Goal: Information Seeking & Learning: Learn about a topic

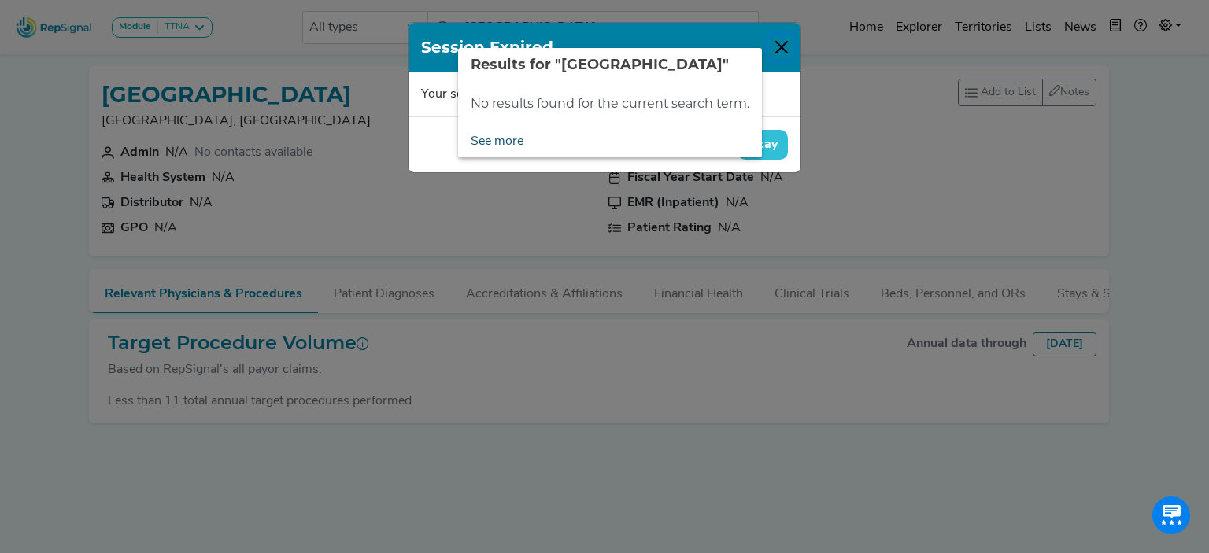
click at [506, 139] on link "See more" at bounding box center [497, 141] width 78 height 31
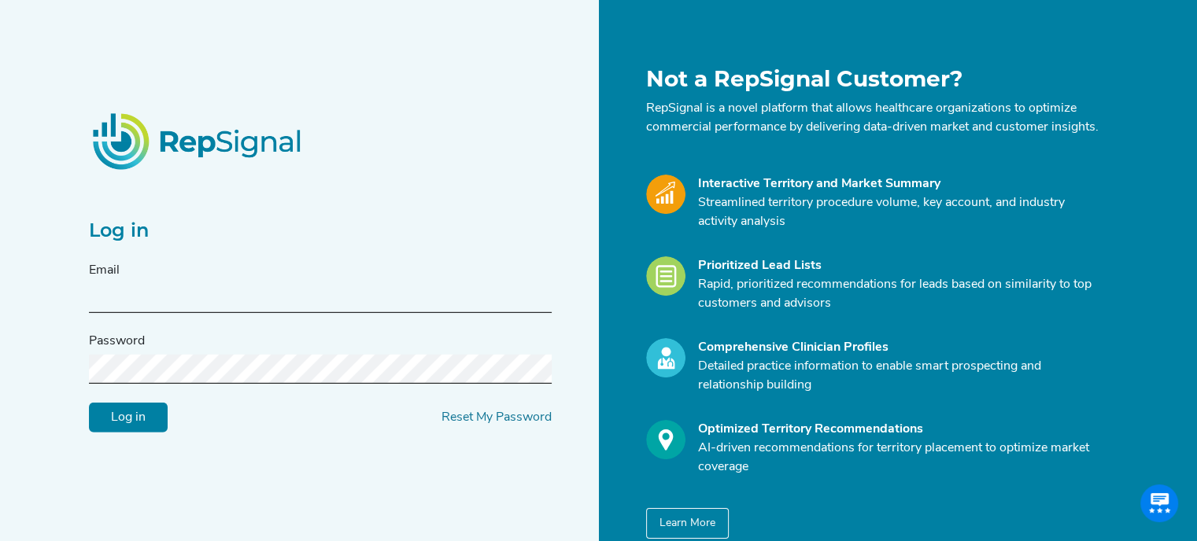
click at [235, 298] on input "text" at bounding box center [320, 298] width 463 height 29
type input "[PERSON_NAME][EMAIL_ADDRESS][PERSON_NAME][DOMAIN_NAME]"
click at [89, 403] on input "Log in" at bounding box center [128, 418] width 79 height 30
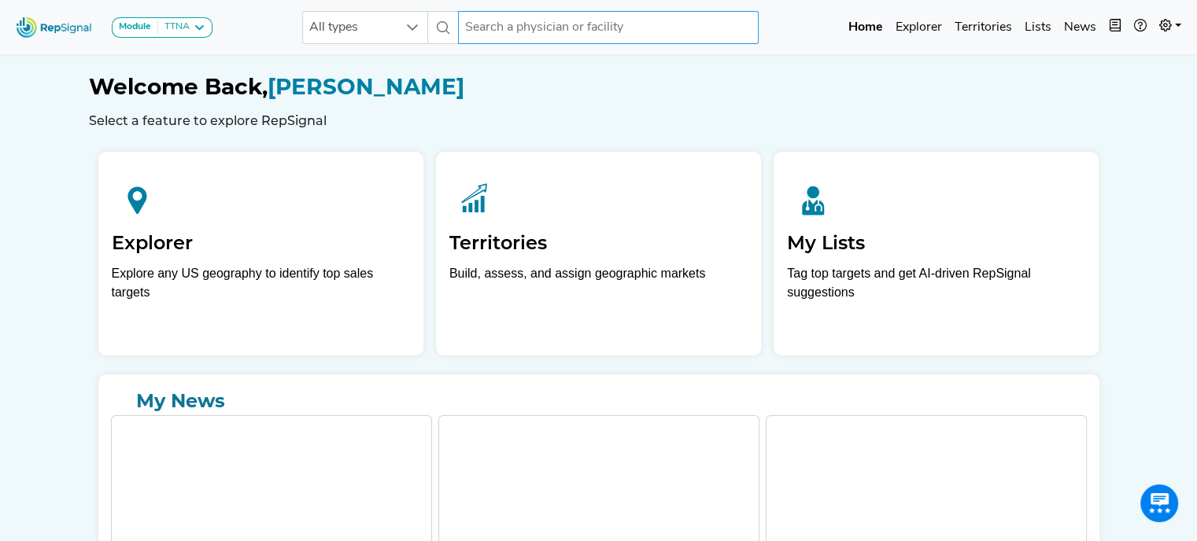
click at [616, 28] on input "text" at bounding box center [608, 27] width 301 height 33
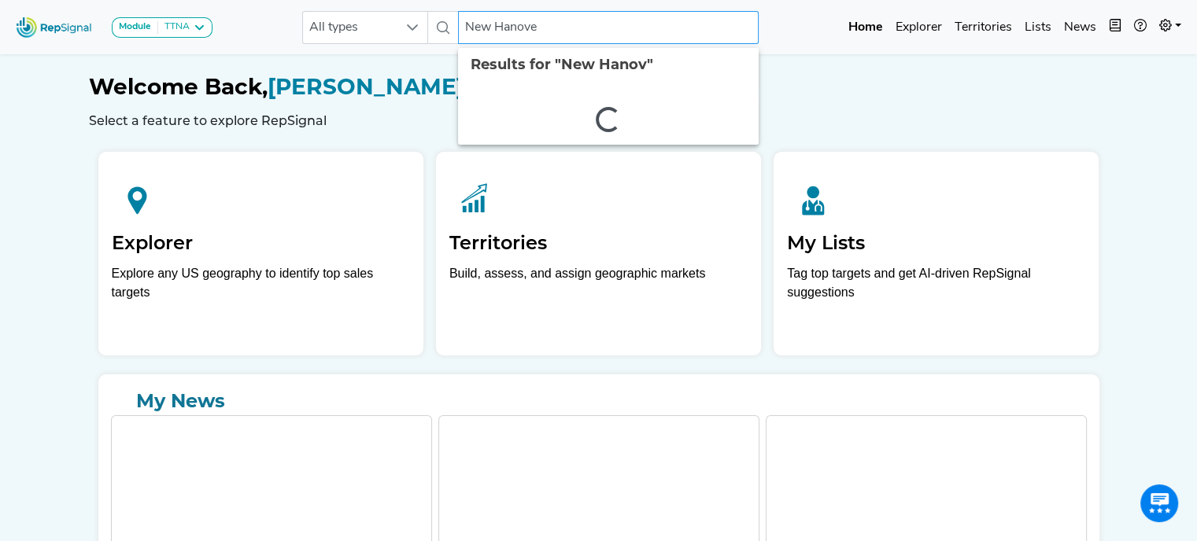
type input "[GEOGRAPHIC_DATA]"
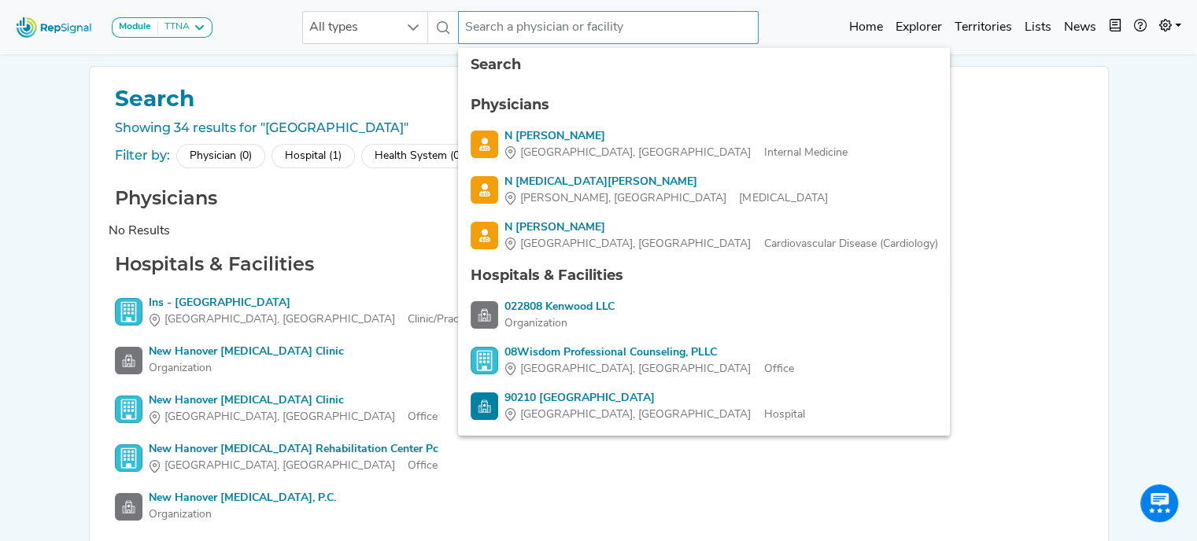
click at [576, 28] on input "text" at bounding box center [608, 27] width 301 height 33
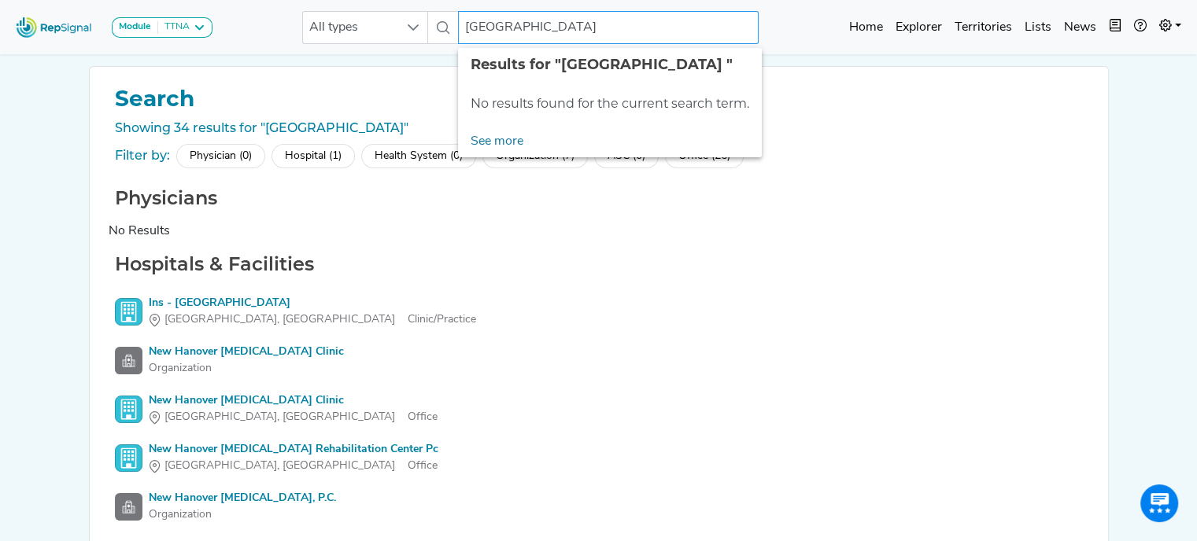
type input "[GEOGRAPHIC_DATA]"
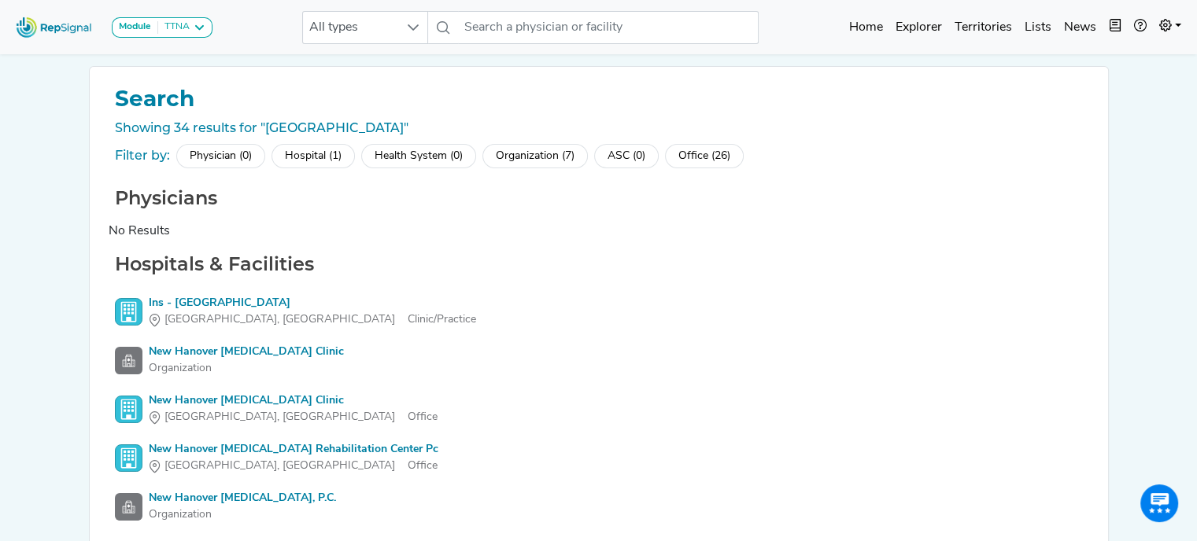
click at [311, 154] on div "Hospital (1)" at bounding box center [312, 156] width 83 height 24
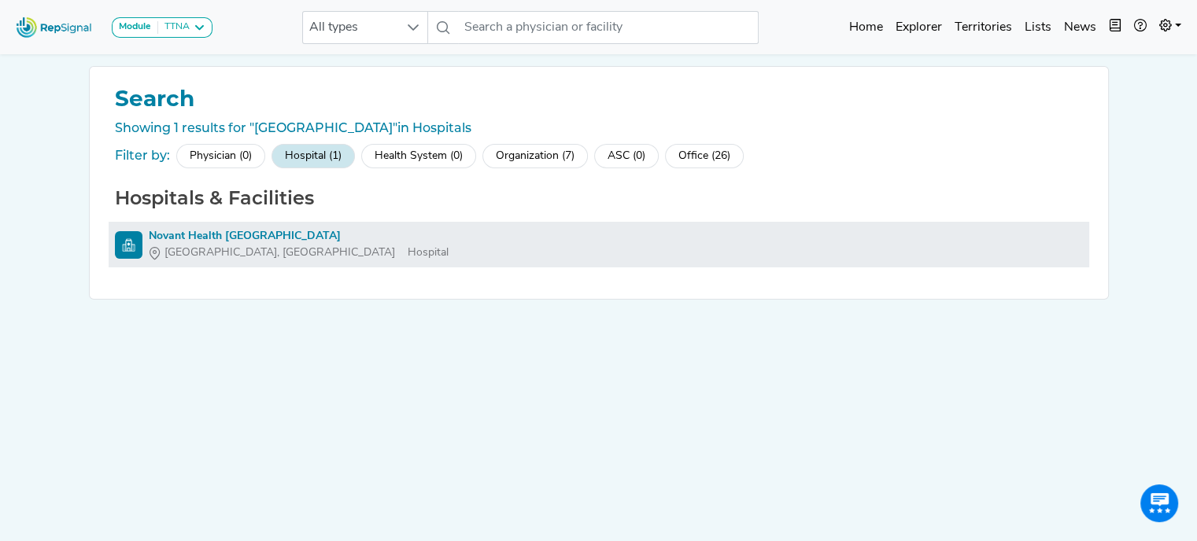
click at [286, 233] on div "Novant Health [GEOGRAPHIC_DATA]" at bounding box center [299, 236] width 300 height 17
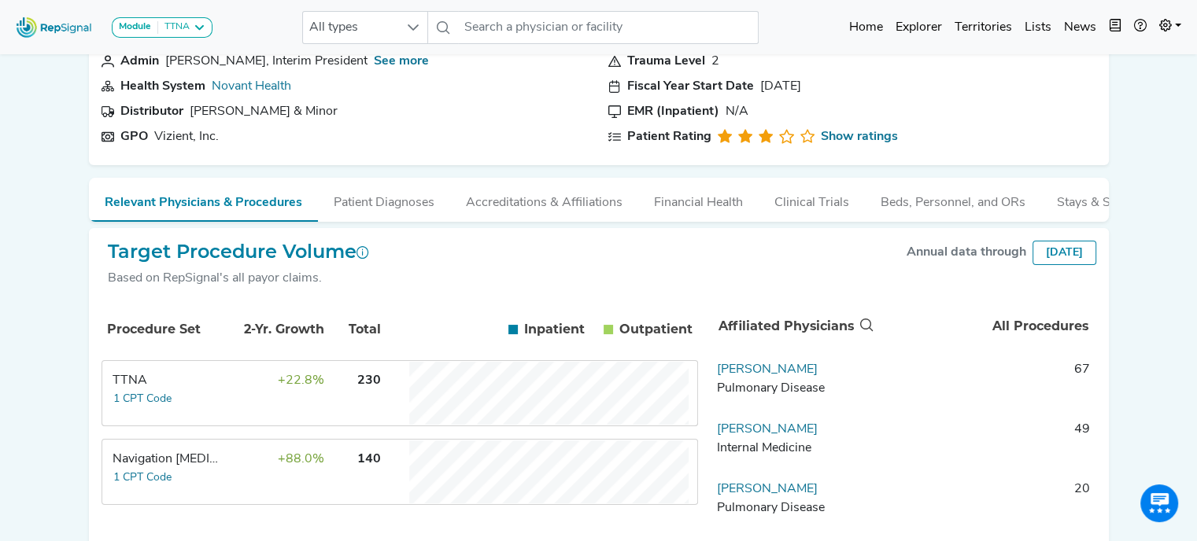
scroll to position [86, 0]
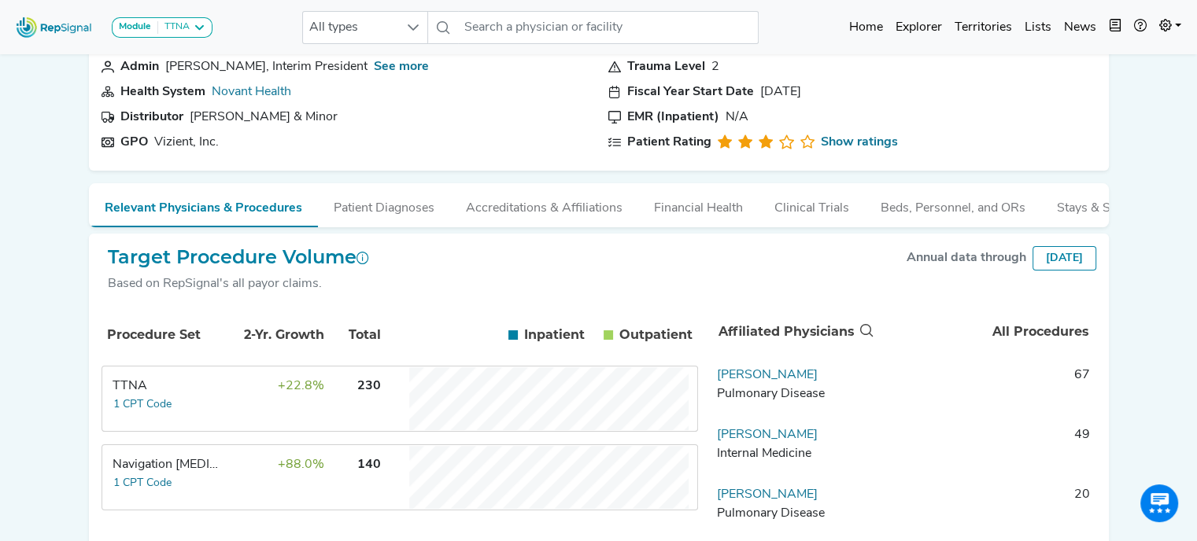
click at [362, 203] on button "Patient Diagnoses" at bounding box center [384, 204] width 132 height 42
click at [367, 209] on div "Novant Health [GEOGRAPHIC_DATA] [GEOGRAPHIC_DATA], [GEOGRAPHIC_DATA] Add to Lis…" at bounding box center [598, 293] width 1039 height 650
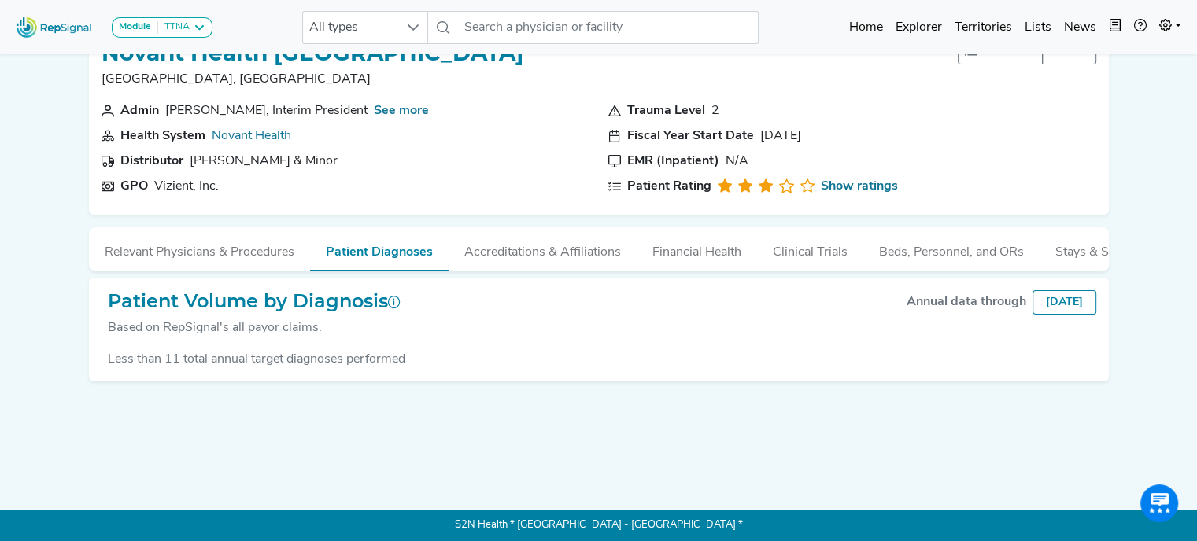
scroll to position [51, 0]
click at [686, 242] on button "Financial Health" at bounding box center [697, 248] width 120 height 42
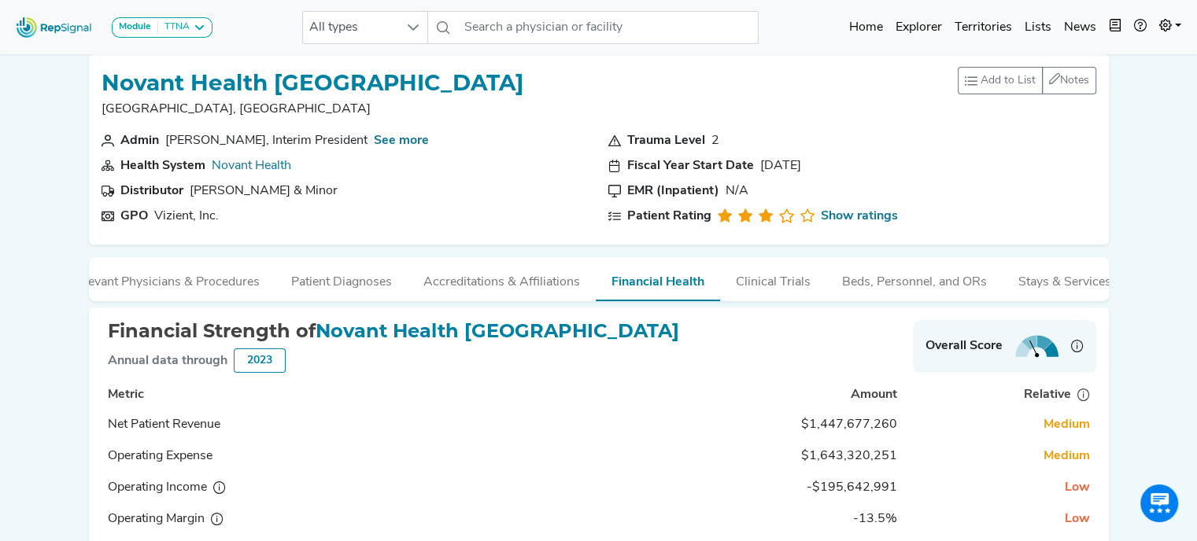
scroll to position [0, 53]
click at [767, 276] on button "Clinical Trials" at bounding box center [755, 278] width 106 height 42
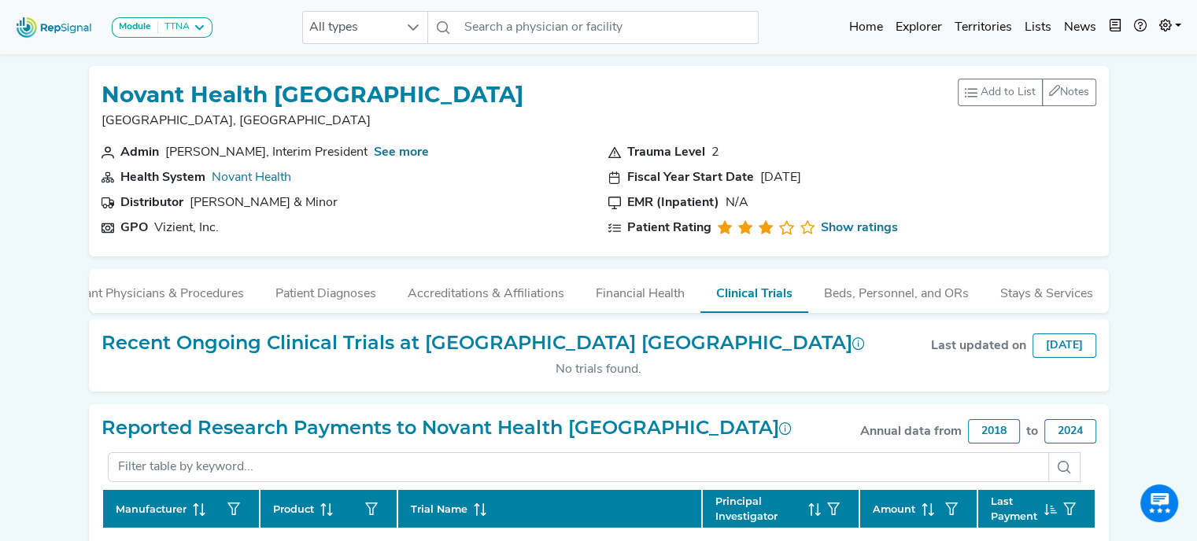
scroll to position [0, 0]
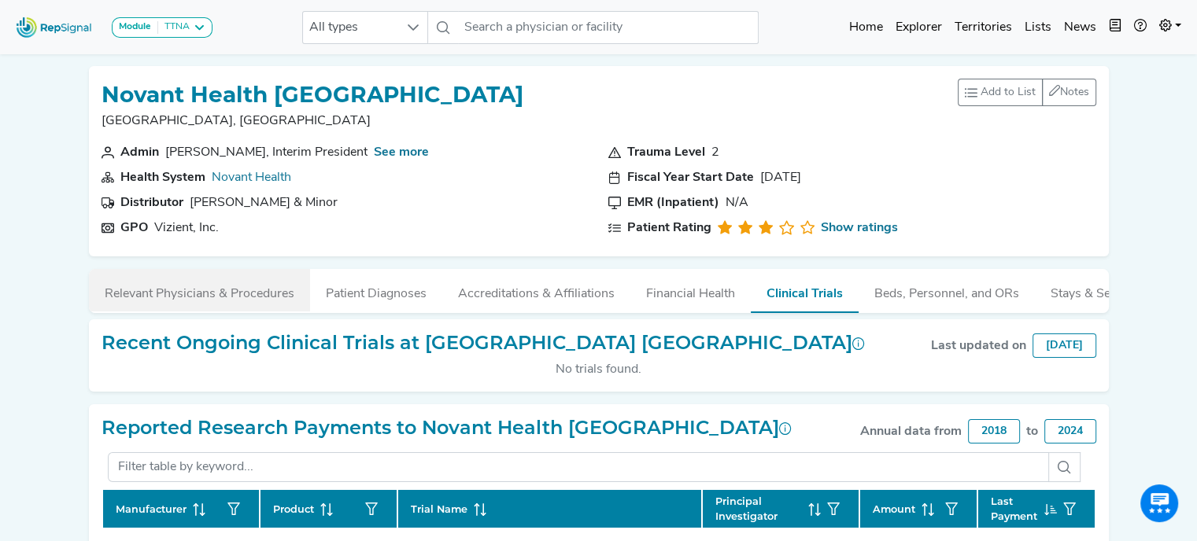
click at [172, 295] on button "Relevant Physicians & Procedures" at bounding box center [199, 290] width 221 height 42
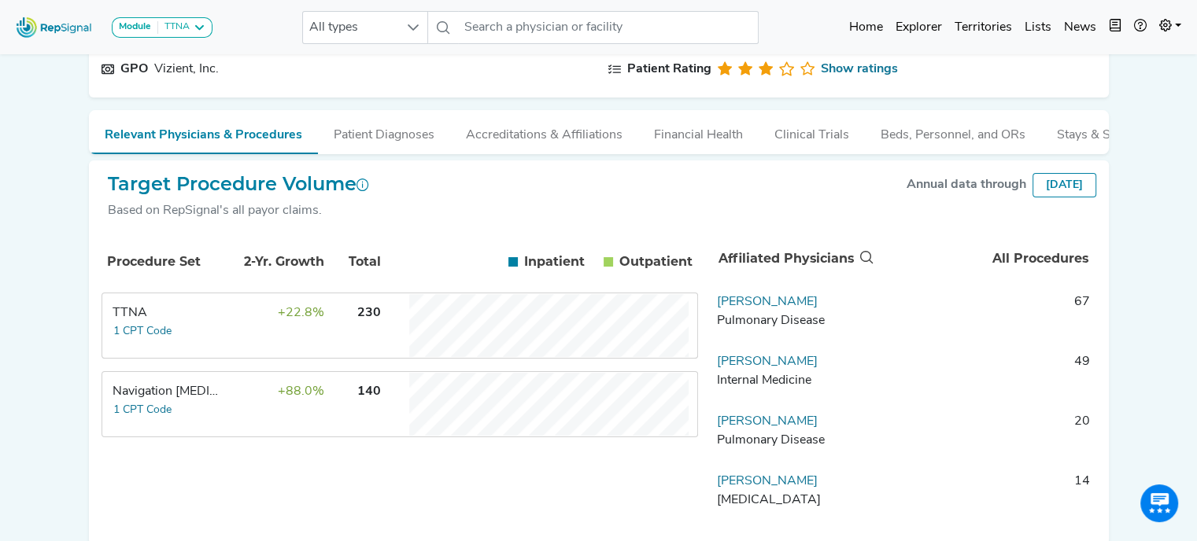
scroll to position [163, 0]
